Goal: Transaction & Acquisition: Purchase product/service

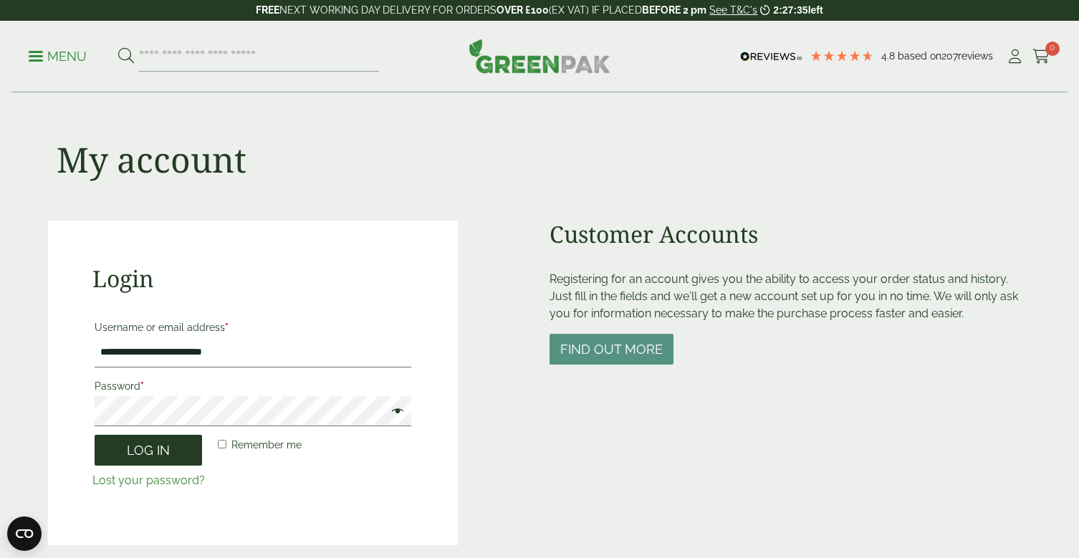
drag, startPoint x: 160, startPoint y: 452, endPoint x: 199, endPoint y: 457, distance: 39.0
click at [160, 452] on button "Log in" at bounding box center [148, 450] width 107 height 31
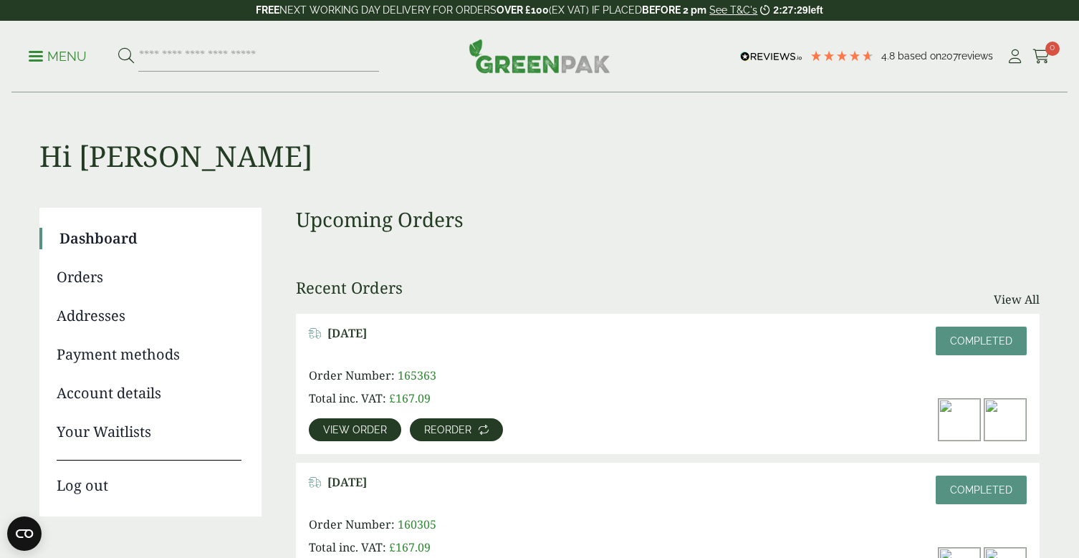
click at [464, 432] on span "Reorder" at bounding box center [447, 430] width 47 height 10
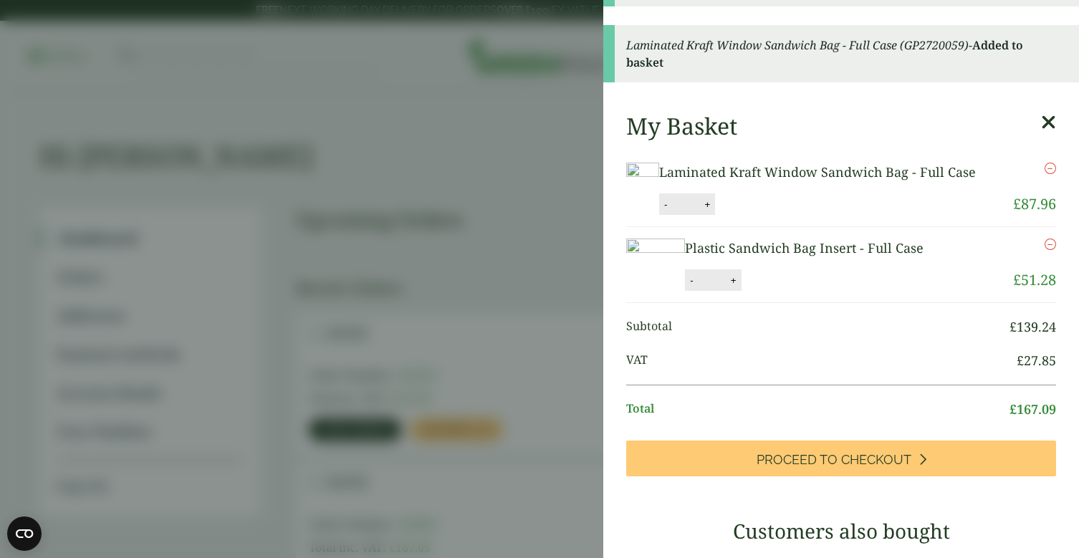
scroll to position [14, 0]
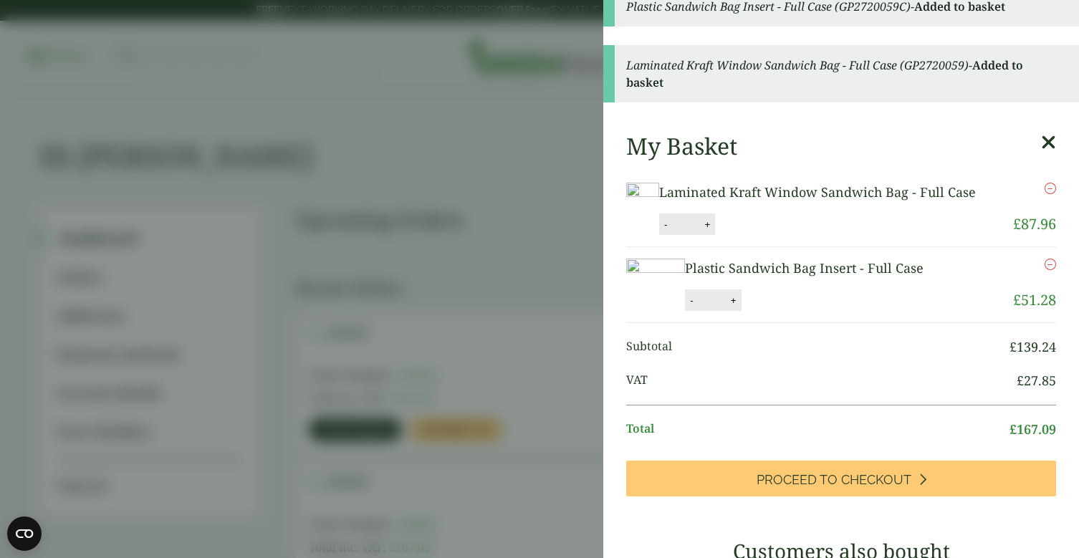
click at [453, 167] on aside "Plastic Sandwich Bag Insert - Full Case (GP2720059C) - Added to basket Laminate…" at bounding box center [539, 279] width 1079 height 558
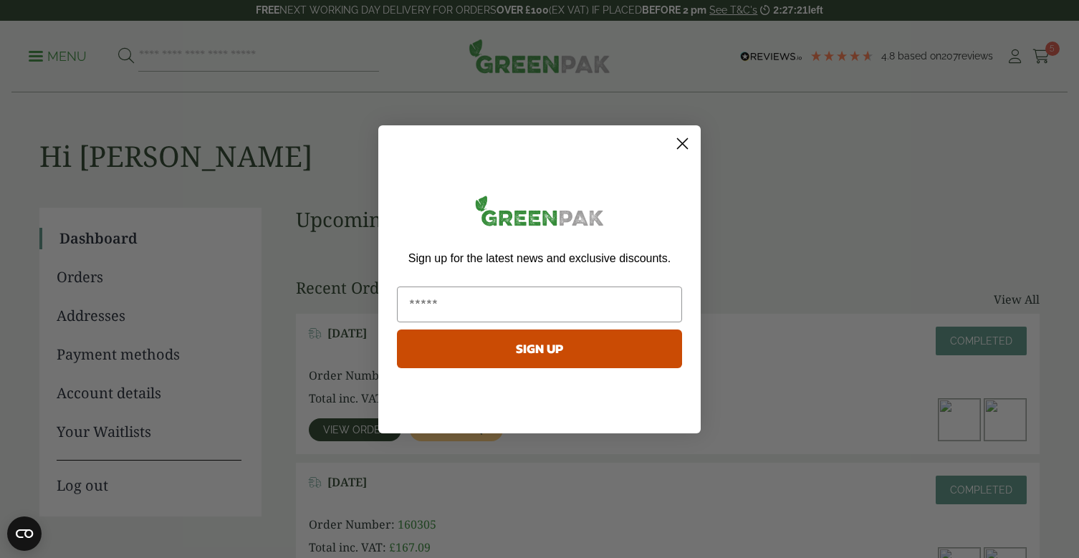
drag, startPoint x: 684, startPoint y: 138, endPoint x: 671, endPoint y: 149, distance: 16.8
click at [684, 139] on circle "Close dialog" at bounding box center [683, 143] width 24 height 24
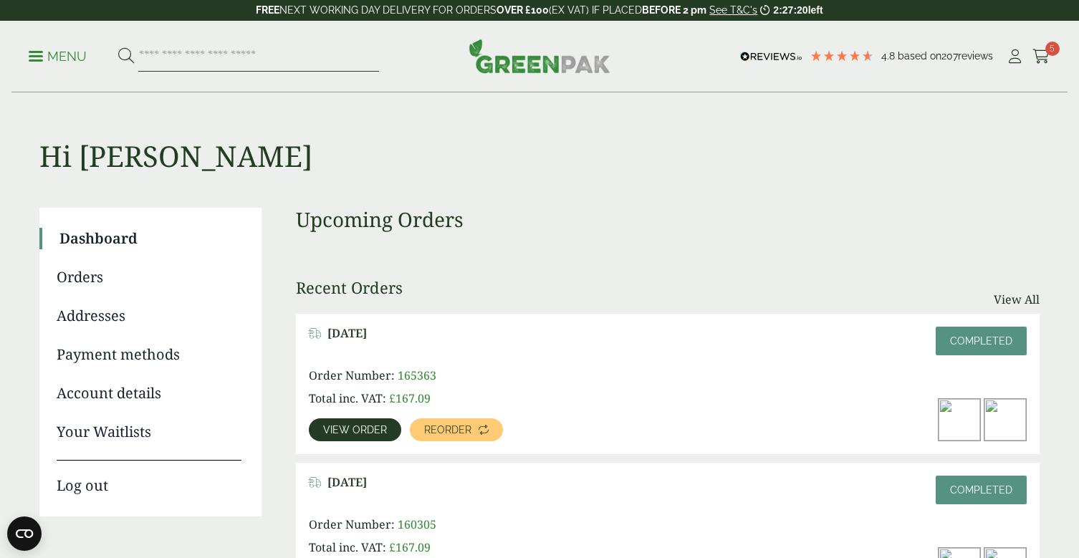
click at [174, 51] on input "search" at bounding box center [258, 57] width 241 height 30
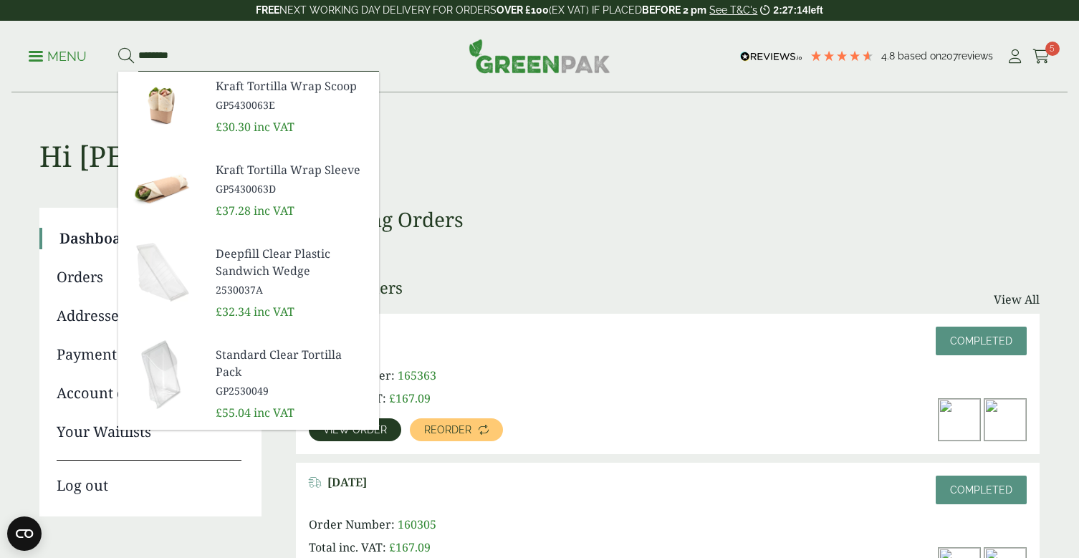
type input "********"
click at [125, 56] on button at bounding box center [126, 56] width 16 height 19
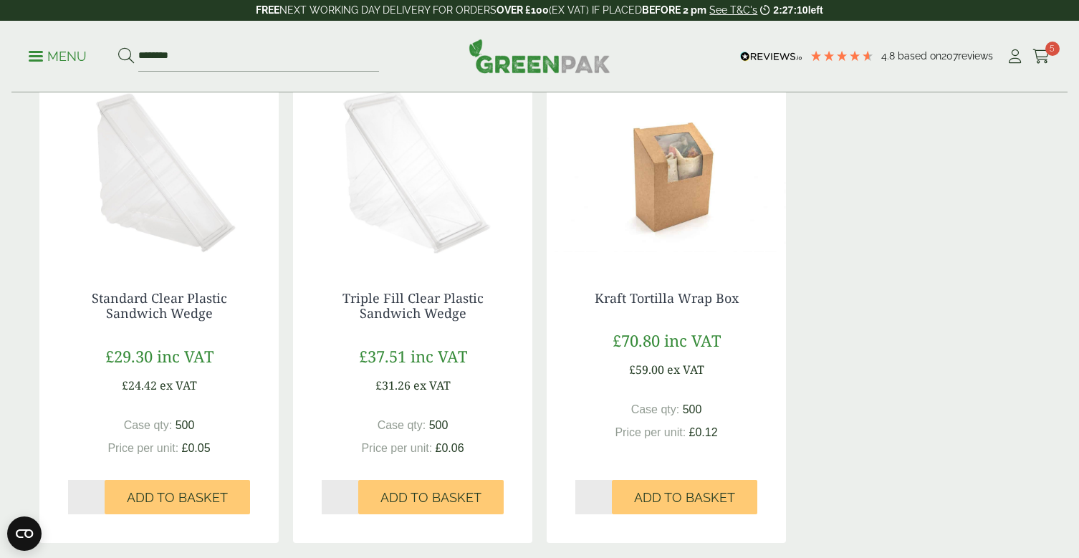
scroll to position [727, 0]
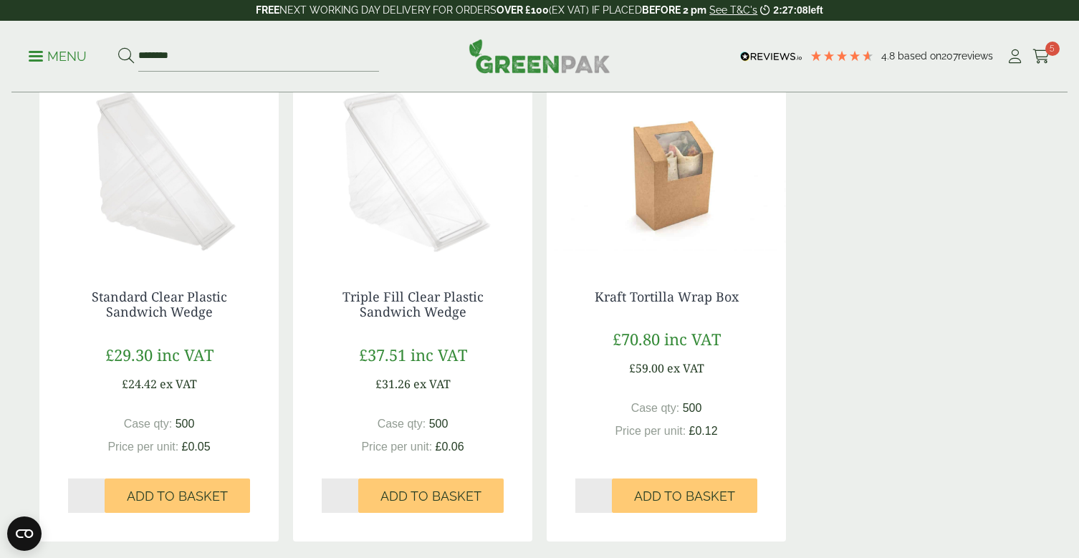
click at [687, 197] on img at bounding box center [666, 171] width 239 height 179
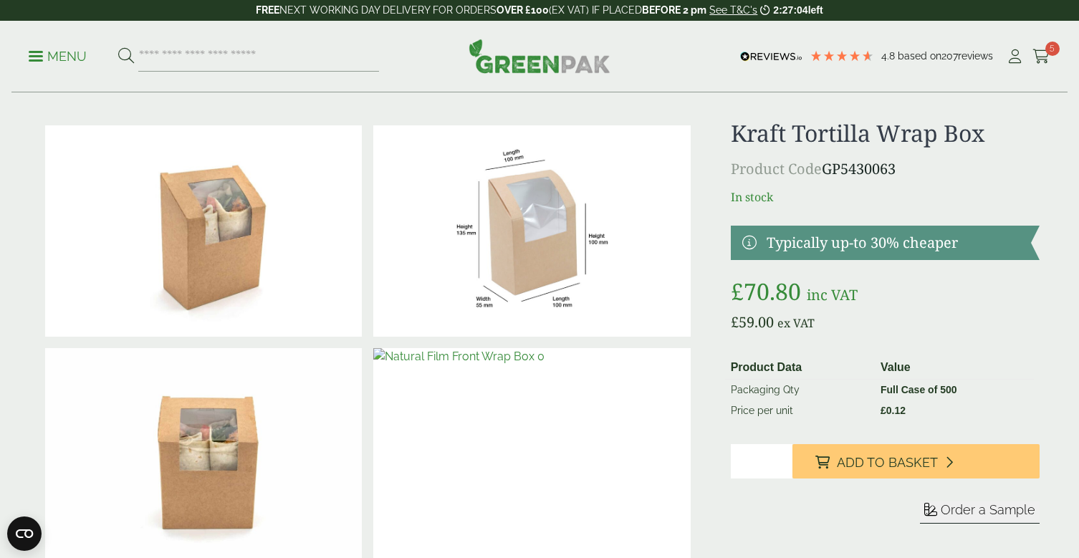
scroll to position [20, 0]
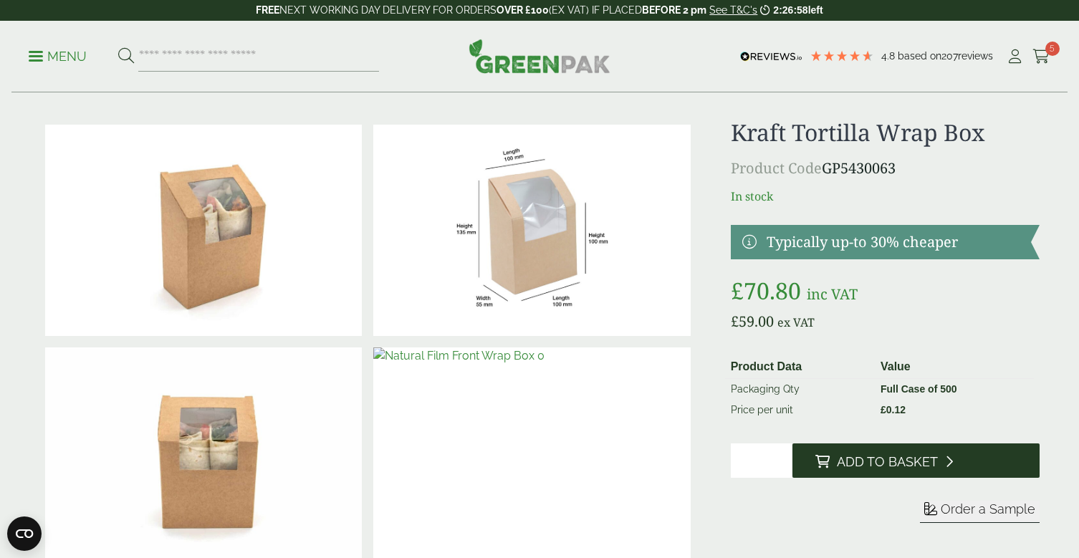
click at [863, 459] on span "Add to Basket" at bounding box center [887, 462] width 101 height 16
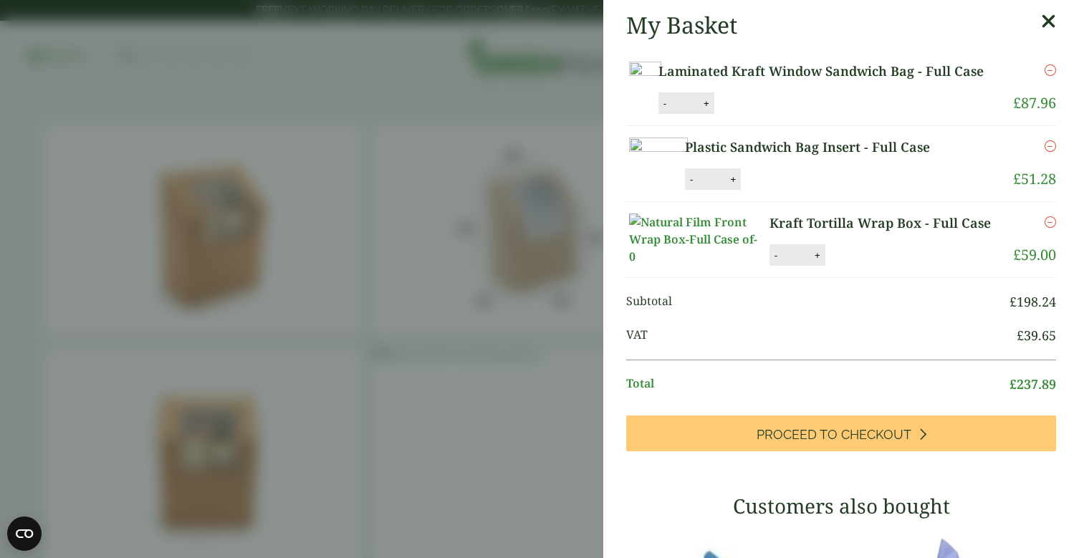
scroll to position [196, 0]
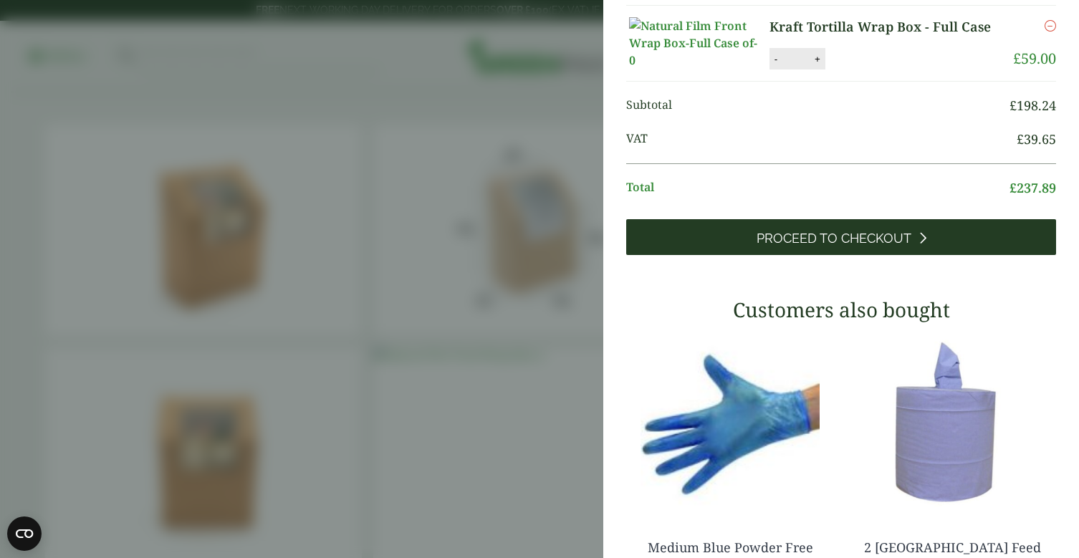
click at [862, 246] on span "Proceed to Checkout" at bounding box center [834, 239] width 155 height 16
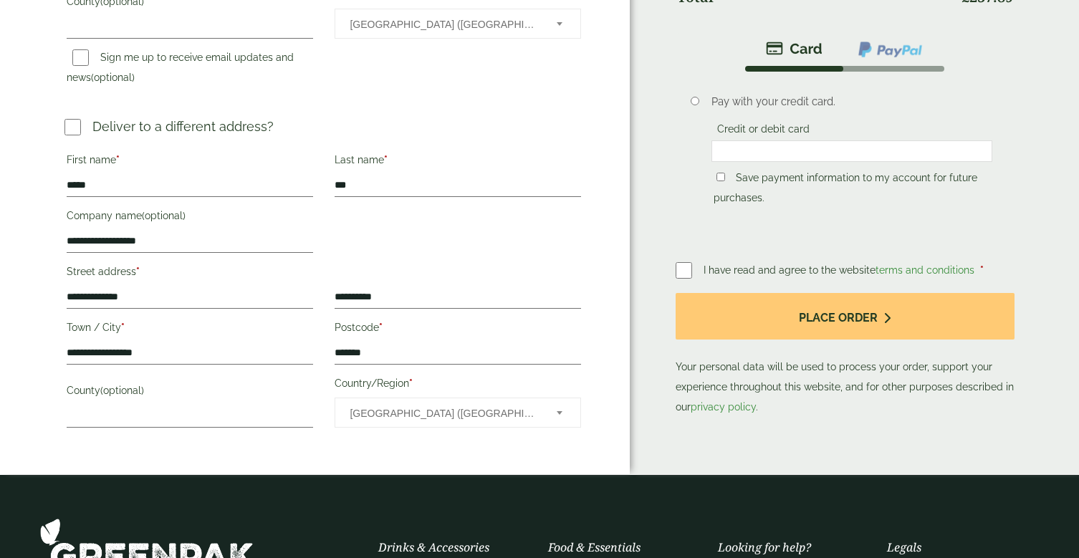
scroll to position [549, 0]
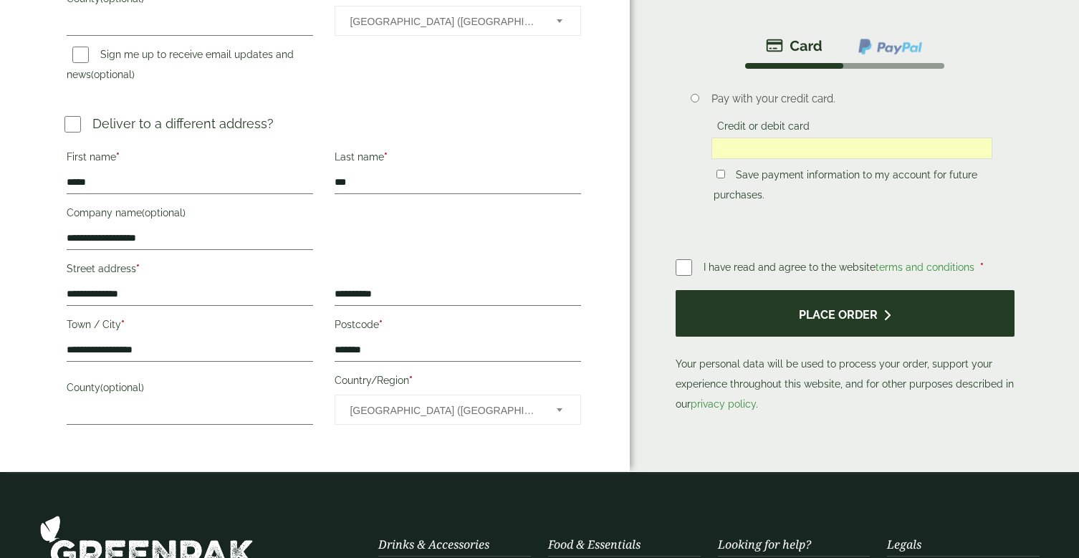
drag, startPoint x: 837, startPoint y: 312, endPoint x: 841, endPoint y: 318, distance: 7.8
click at [841, 318] on button "Place order" at bounding box center [845, 313] width 339 height 47
